Goal: Transaction & Acquisition: Complete application form

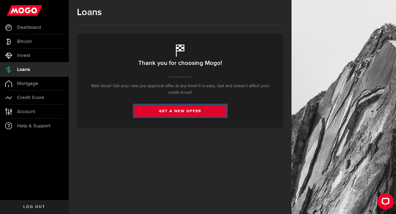
click at [170, 112] on link "get a new offer" at bounding box center [180, 111] width 92 height 12
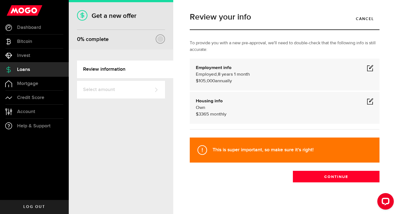
click at [367, 69] on span at bounding box center [370, 68] width 7 height 7
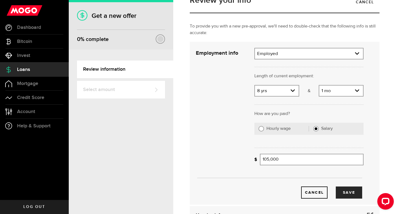
scroll to position [17, 0]
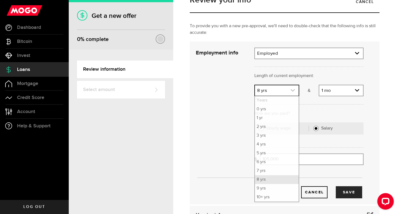
click at [291, 87] on link "expand select" at bounding box center [277, 90] width 44 height 10
click at [277, 196] on li "10+ yrs" at bounding box center [277, 197] width 44 height 9
select select "10"
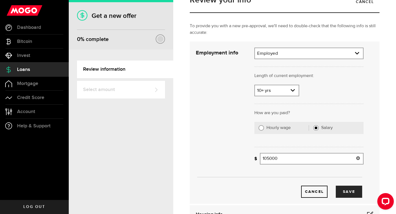
click at [266, 158] on input "105000" at bounding box center [312, 159] width 104 height 12
type input "123,000"
click at [346, 192] on button "Save" at bounding box center [348, 191] width 26 height 12
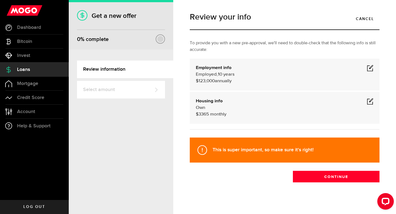
scroll to position [4, 0]
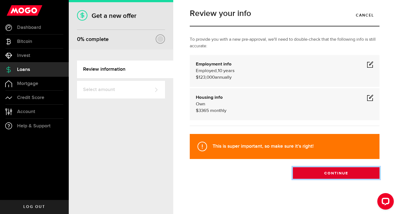
click at [346, 173] on button "Continue" at bounding box center [336, 173] width 87 height 12
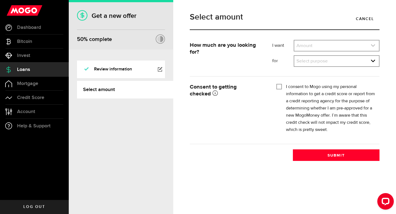
click at [372, 43] on icon "expand select" at bounding box center [372, 45] width 5 height 5
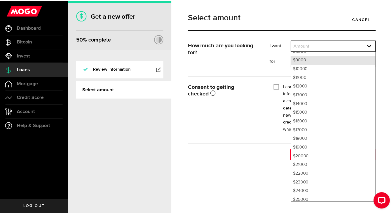
scroll to position [174, 0]
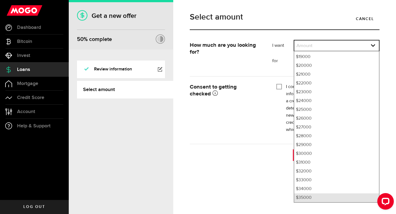
click at [310, 196] on li "$35000" at bounding box center [336, 197] width 85 height 9
select select "35000"
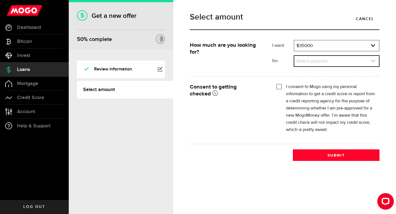
click at [373, 61] on use "expand select" at bounding box center [373, 61] width 4 height 2
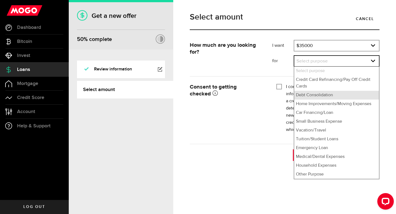
click at [344, 96] on li "Debt Consolidation" at bounding box center [336, 95] width 85 height 9
select select "Debt Consolidation"
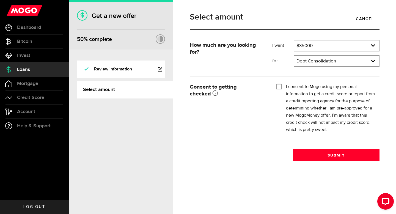
click at [277, 85] on input "I consent to Mogo using my personal information to get a credit score or report…" at bounding box center [278, 85] width 5 height 5
checkbox input "true"
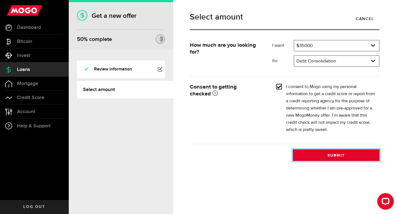
click at [312, 157] on button "Submit" at bounding box center [336, 155] width 87 height 12
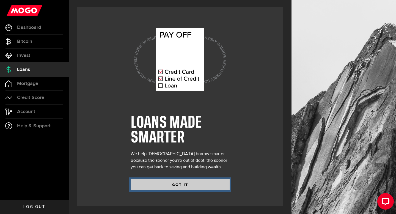
click at [203, 188] on button "GOT IT" at bounding box center [180, 185] width 99 height 12
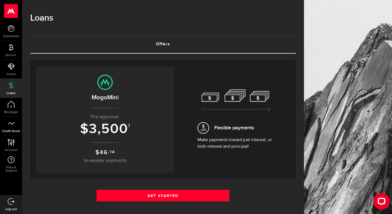
click at [22, 129] on span "Credit Score" at bounding box center [11, 130] width 22 height 3
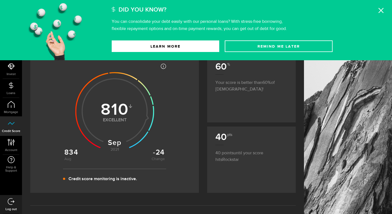
scroll to position [32, 0]
click at [22, 91] on span "Loans" at bounding box center [11, 92] width 22 height 3
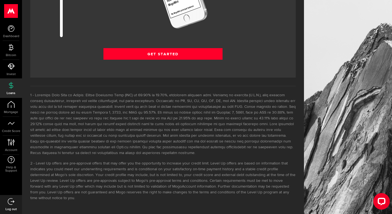
scroll to position [806, 0]
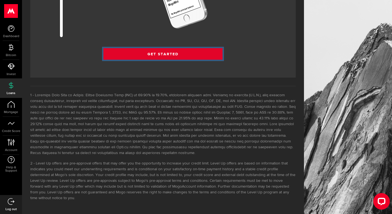
click at [213, 48] on link "Get Started" at bounding box center [162, 54] width 119 height 12
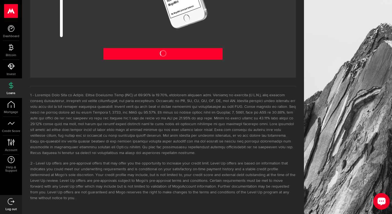
click at [379, 200] on icon "Open LiveChat chat widget" at bounding box center [381, 201] width 5 height 4
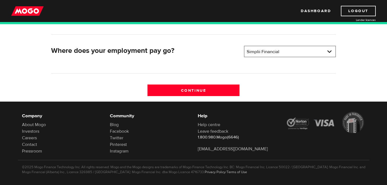
scroll to position [188, 0]
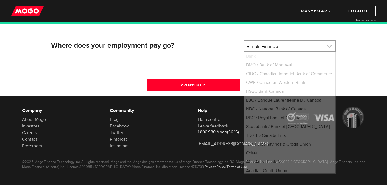
click at [260, 47] on link at bounding box center [290, 46] width 91 height 10
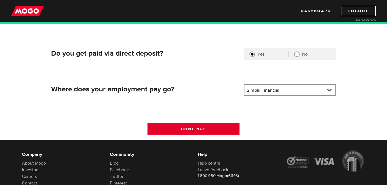
scroll to position [143, 0]
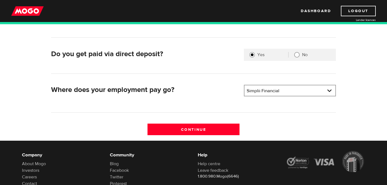
click at [270, 120] on div "What's your employer name? Employer name Please enter your employer's name City…" at bounding box center [193, 57] width 293 height 166
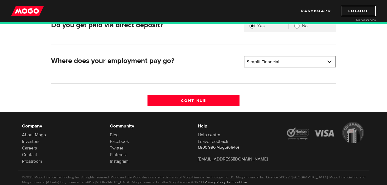
scroll to position [188, 0]
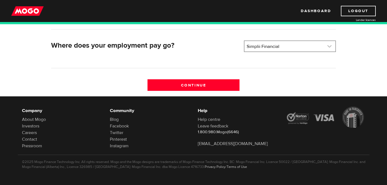
click at [268, 46] on link at bounding box center [290, 46] width 91 height 10
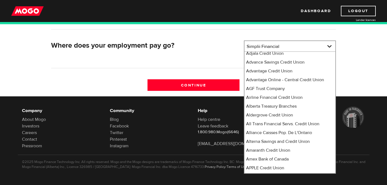
scroll to position [59, 0]
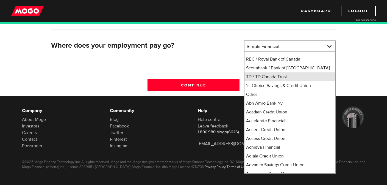
click at [259, 81] on li "TD / TD Canada Trust" at bounding box center [290, 76] width 91 height 9
select select "9"
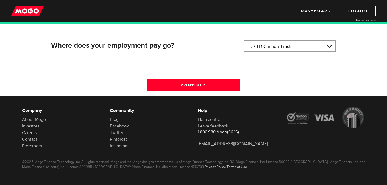
click at [228, 52] on div "Where does your employment pay go?" at bounding box center [145, 46] width 193 height 13
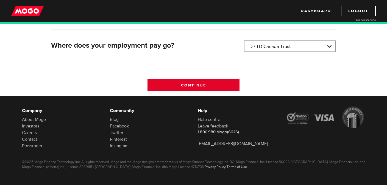
click at [214, 85] on input "Continue" at bounding box center [194, 85] width 92 height 12
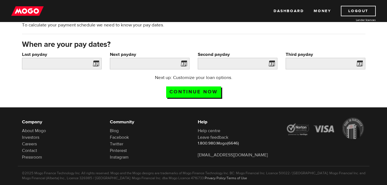
scroll to position [50, 0]
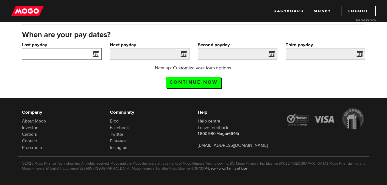
click at [57, 54] on input "Last payday" at bounding box center [62, 54] width 80 height 12
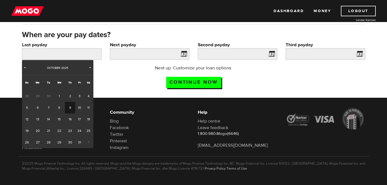
click at [70, 107] on link "9" at bounding box center [70, 108] width 10 height 12
type input "2025/10/09"
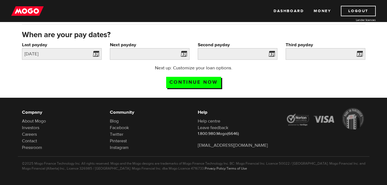
click at [184, 54] on span at bounding box center [183, 54] width 8 height 9
click at [158, 54] on input "Next payday" at bounding box center [150, 54] width 80 height 12
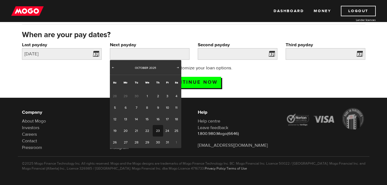
click at [157, 131] on link "23" at bounding box center [158, 131] width 10 height 12
type input "2025/10/23"
type input "2025/11/6"
type input "2025/11/20"
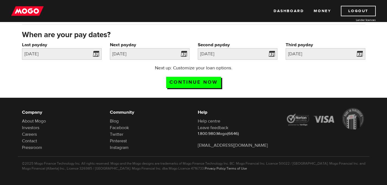
click at [251, 30] on div "When are your pay dates?" at bounding box center [194, 36] width 352 height 12
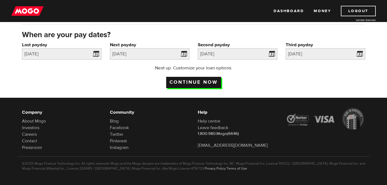
click at [212, 83] on input "Continue now" at bounding box center [193, 82] width 55 height 11
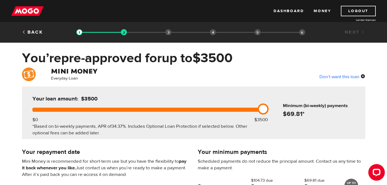
click at [336, 77] on div "Don’t want this loan" at bounding box center [343, 76] width 46 height 7
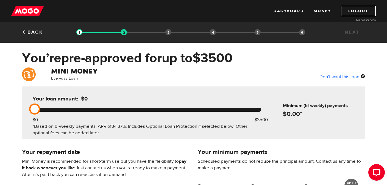
click at [261, 110] on div "Your loan amount: $0 $0 $3500 *Based on bi-weekly payments, APR of 34.37% . Inc…" at bounding box center [146, 112] width 245 height 52
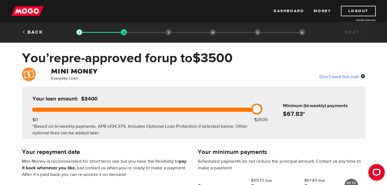
click at [253, 110] on div at bounding box center [146, 109] width 229 height 4
drag, startPoint x: 257, startPoint y: 109, endPoint x: 276, endPoint y: 109, distance: 19.2
click at [276, 109] on div "Your loan amount: $3500 $0 $3500 *Based on bi-weekly payments, APR of 34.37% . …" at bounding box center [193, 112] width 343 height 52
click at [356, 12] on link "Logout" at bounding box center [358, 11] width 35 height 10
